Goal: Check status: Check status

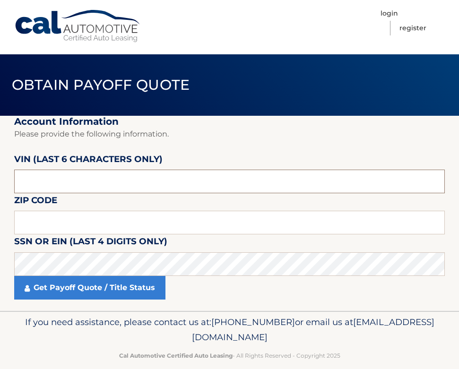
click at [110, 187] on input "text" at bounding box center [229, 182] width 431 height 24
click at [59, 184] on input "text" at bounding box center [229, 182] width 431 height 24
click at [88, 225] on input "text" at bounding box center [229, 223] width 431 height 24
type input "08701"
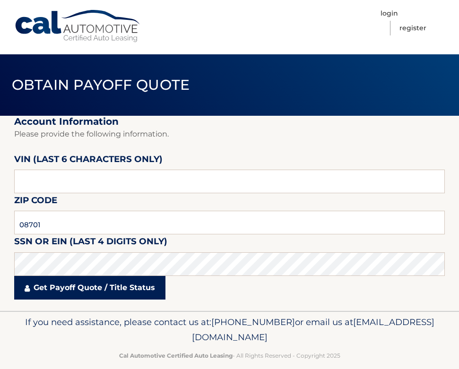
click at [81, 292] on link "Get Payoff Quote / Title Status" at bounding box center [89, 288] width 151 height 24
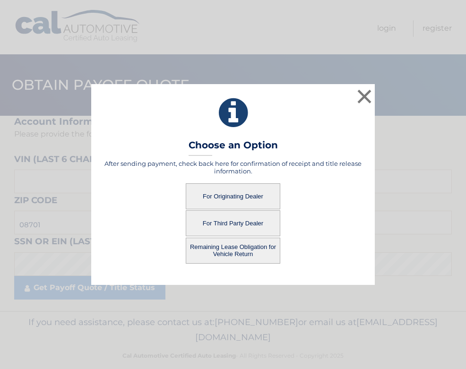
click at [221, 201] on button "For Originating Dealer" at bounding box center [233, 197] width 95 height 26
